Goal: Transaction & Acquisition: Purchase product/service

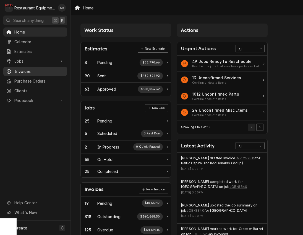
click at [26, 70] on span "Invoices" at bounding box center [39, 71] width 50 height 6
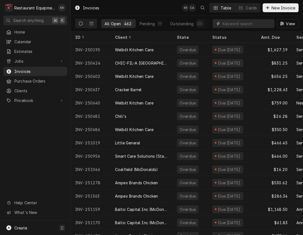
click at [252, 22] on input "Dynamic Content Wrapper" at bounding box center [247, 23] width 49 height 9
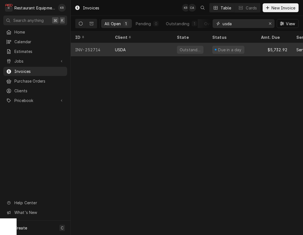
type input "usda"
click at [154, 49] on div "USDA" at bounding box center [142, 49] width 62 height 13
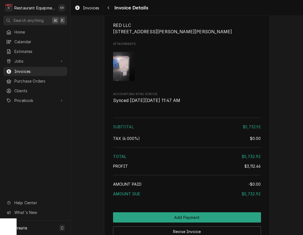
scroll to position [1347, 0]
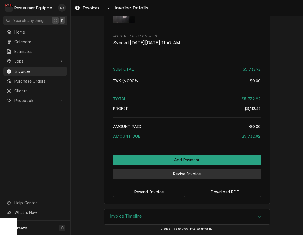
click at [188, 174] on button "Revise Invoice" at bounding box center [187, 174] width 148 height 10
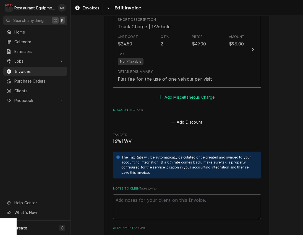
scroll to position [1317, 0]
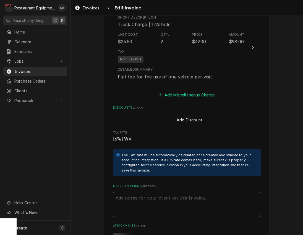
click at [183, 97] on button "Add Miscellaneous Charge" at bounding box center [187, 95] width 58 height 8
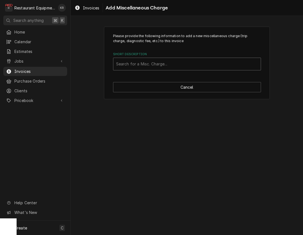
click at [139, 68] on div "Short Description" at bounding box center [187, 64] width 142 height 10
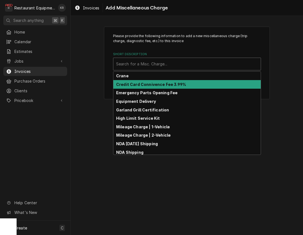
drag, startPoint x: 142, startPoint y: 84, endPoint x: 153, endPoint y: 103, distance: 21.4
click at [143, 85] on strong "Credit Card Connivence Fee 3.99%" at bounding box center [151, 84] width 70 height 5
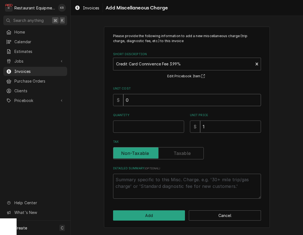
click at [142, 100] on input "0" at bounding box center [192, 100] width 138 height 12
type textarea "x"
type input "02"
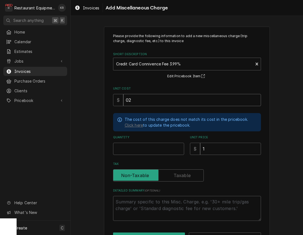
type textarea "x"
type input "022"
type textarea "x"
type input "0228"
type textarea "x"
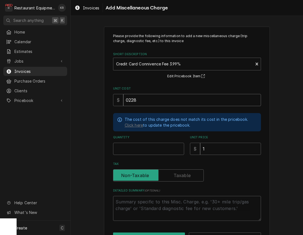
type input "228"
type textarea "x"
type input "0228.7"
type textarea "x"
type input "0228.74"
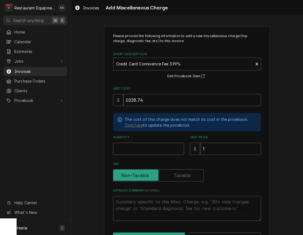
type textarea "x"
type input "1"
type textarea "x"
type input "2"
type textarea "x"
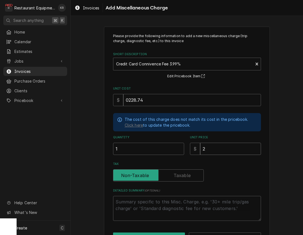
type input "22"
type textarea "x"
type input "228"
type textarea "x"
type input "228.7"
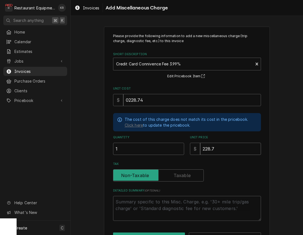
type textarea "x"
type input "228.77"
type textarea "x"
type input "228.7"
type textarea "x"
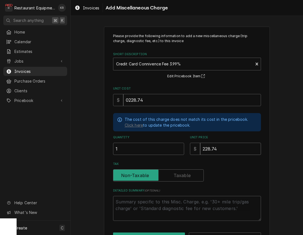
type input "228.74"
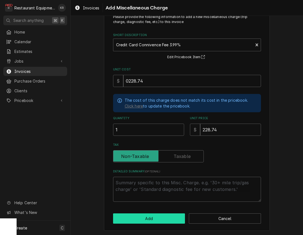
click at [150, 217] on button "Add" at bounding box center [149, 218] width 72 height 10
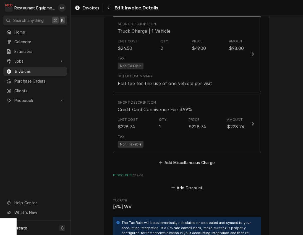
scroll to position [1310, 0]
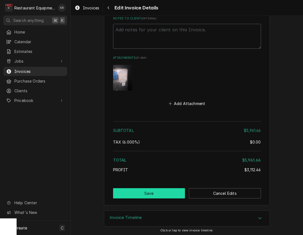
click at [157, 192] on button "Save" at bounding box center [149, 193] width 72 height 10
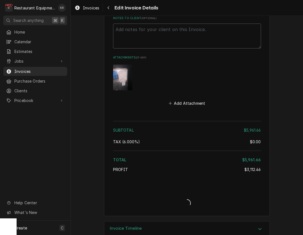
type textarea "x"
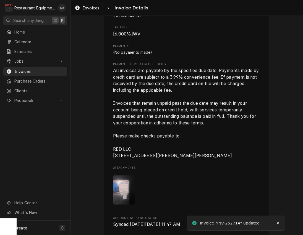
scroll to position [1400, 0]
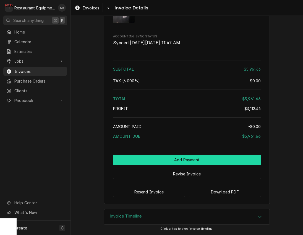
click at [186, 159] on button "Add Payment" at bounding box center [187, 159] width 148 height 10
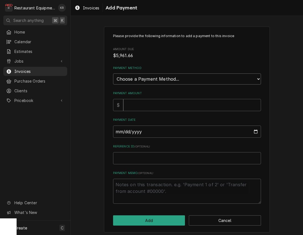
select select "3"
click option "Credit/Debit Card" at bounding box center [0, 0] width 0 height 0
type textarea "x"
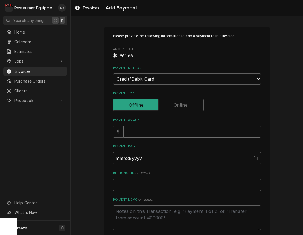
click at [144, 132] on input "Payment Amount" at bounding box center [192, 131] width 138 height 12
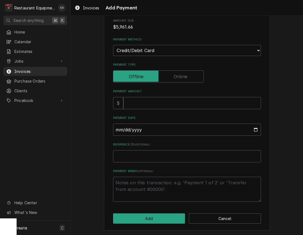
click at [178, 78] on label "Payment Type" at bounding box center [158, 76] width 91 height 12
click at [178, 78] on input "Payment Type" at bounding box center [159, 76] width 86 height 12
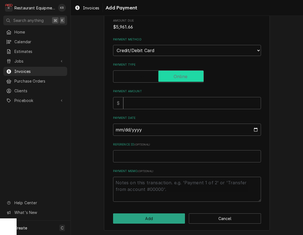
checkbox input "true"
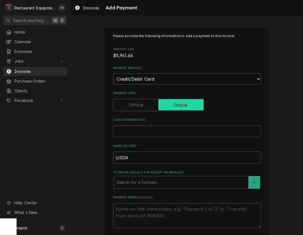
scroll to position [2, 0]
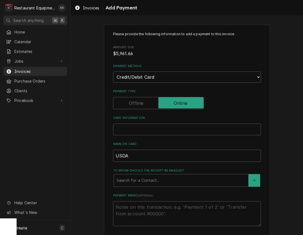
click at [151, 134] on div "Please provide the following information to add a payment to this invoice Amoun…" at bounding box center [187, 141] width 148 height 219
click at [149, 126] on div "Card Information" at bounding box center [187, 129] width 148 height 12
click at [169, 121] on div "Card Information" at bounding box center [187, 125] width 148 height 19
type textarea "x"
type input "USD"
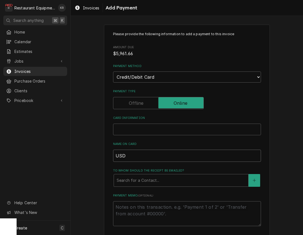
type textarea "x"
type input "US"
type textarea "x"
type input "U"
type textarea "x"
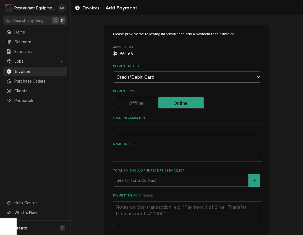
type textarea "x"
type input "S"
type textarea "x"
type input "Sus"
type textarea "x"
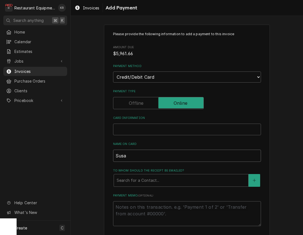
type input "Susan"
type textarea "x"
type input "Susan"
type textarea "x"
type input "Susan W"
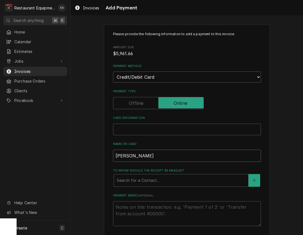
type textarea "x"
type input "Susan Wa"
type textarea "x"
type input "Susan War"
type textarea "x"
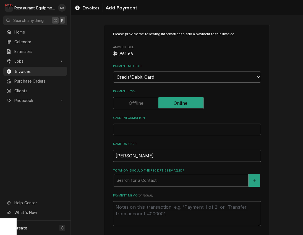
type input "Susan Ward"
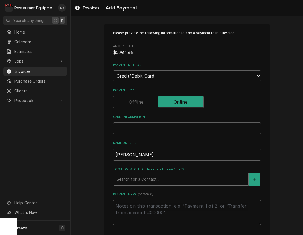
click at [166, 181] on div "To whom should the receipt be emailed?" at bounding box center [181, 179] width 129 height 10
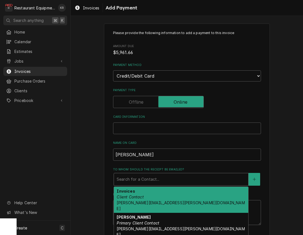
scroll to position [2, 0]
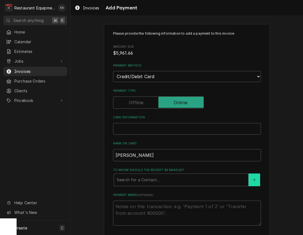
click at [253, 178] on icon "Create New Contact" at bounding box center [254, 180] width 3 height 4
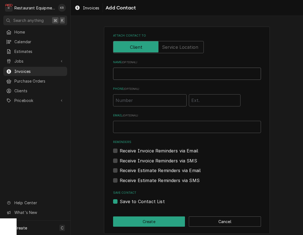
click at [136, 74] on input "Name ( optional )" at bounding box center [187, 74] width 148 height 12
click at [139, 129] on input "Email ( optional )" at bounding box center [187, 127] width 148 height 12
type input "Susan.ward@usda.gov"
click at [120, 151] on label "Receive Invoice Reminders via Email" at bounding box center [159, 150] width 79 height 7
click at [120, 151] on input "Reminders" at bounding box center [194, 153] width 148 height 12
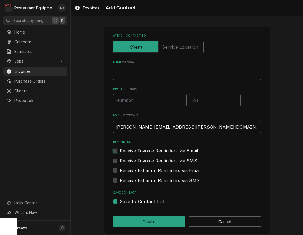
checkbox input "true"
click at [120, 171] on label "Receive Estimate Reminders via Email" at bounding box center [160, 170] width 81 height 7
click at [120, 171] on input "Contact Edit Form" at bounding box center [194, 173] width 148 height 12
checkbox input "true"
click at [159, 224] on button "Create" at bounding box center [149, 221] width 72 height 10
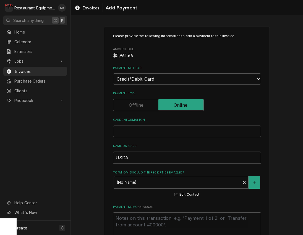
type textarea "x"
type input "USD"
type textarea "x"
type input "US"
type textarea "x"
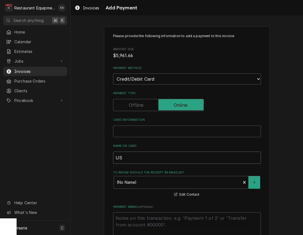
type input "U"
type textarea "x"
type input "S"
type textarea "x"
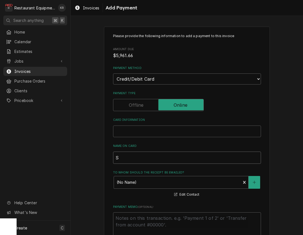
type input "SJ"
type textarea "x"
type input "SJU"
type textarea "x"
type input "SJ"
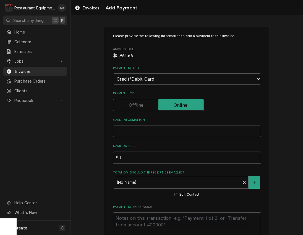
type textarea "x"
type input "S"
type textarea "x"
type input "SU"
type textarea "x"
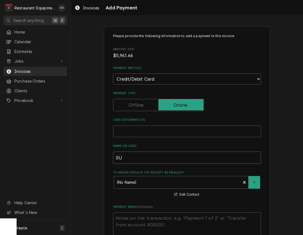
type input "SUS"
type textarea "x"
type input "SUSAN"
type textarea "x"
type input "SUSAN"
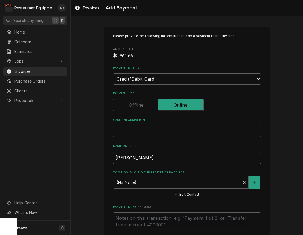
type textarea "x"
type input "SUSAN W"
type textarea "x"
type input "SUSAN WA"
type textarea "x"
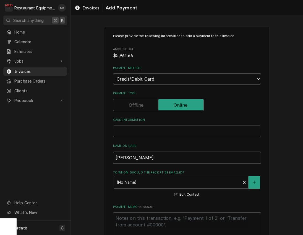
type input "SUSAN WAR"
type textarea "x"
type input "SUSAN WARD"
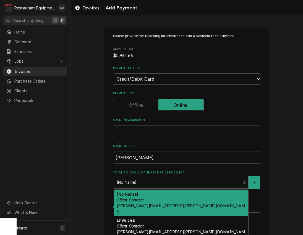
click at [224, 187] on div "(No Name) Client Contact Susan.ward@usda.gov" at bounding box center [177, 182] width 127 height 12
click at [177, 204] on div "(No Name) Client Contact Susan.ward@usda.gov" at bounding box center [181, 203] width 134 height 26
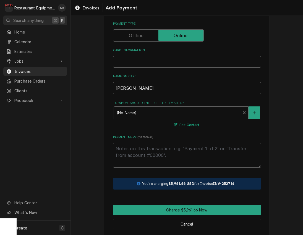
scroll to position [75, 0]
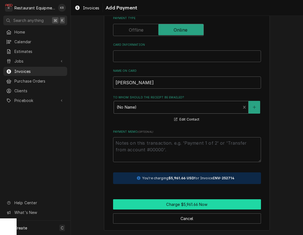
click at [177, 203] on button "Charge $5,961.66 Now" at bounding box center [187, 204] width 148 height 10
click at [189, 205] on button "Charge $5,961.66 Now" at bounding box center [187, 204] width 148 height 10
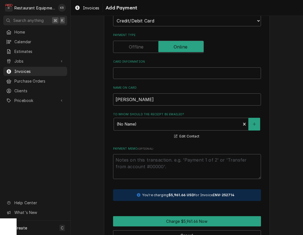
scroll to position [61, 0]
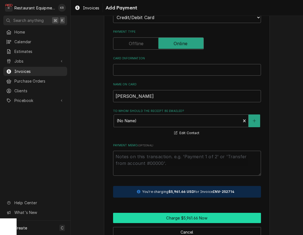
click at [202, 217] on button "Charge $5,961.66 Now" at bounding box center [187, 217] width 148 height 10
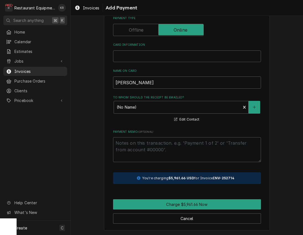
scroll to position [70, 0]
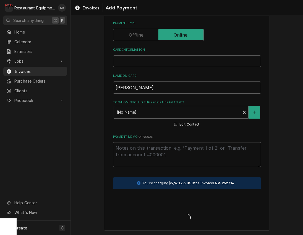
type textarea "x"
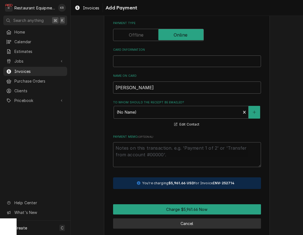
click at [183, 221] on button "Cancel" at bounding box center [187, 223] width 148 height 10
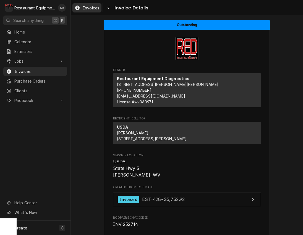
click at [87, 7] on span "Invoices" at bounding box center [91, 8] width 16 height 6
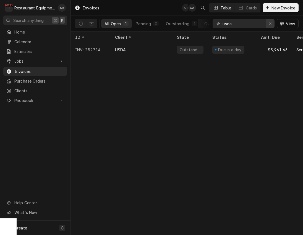
click at [271, 22] on icon "Erase input" at bounding box center [270, 24] width 3 height 4
